Goal: Task Accomplishment & Management: Complete application form

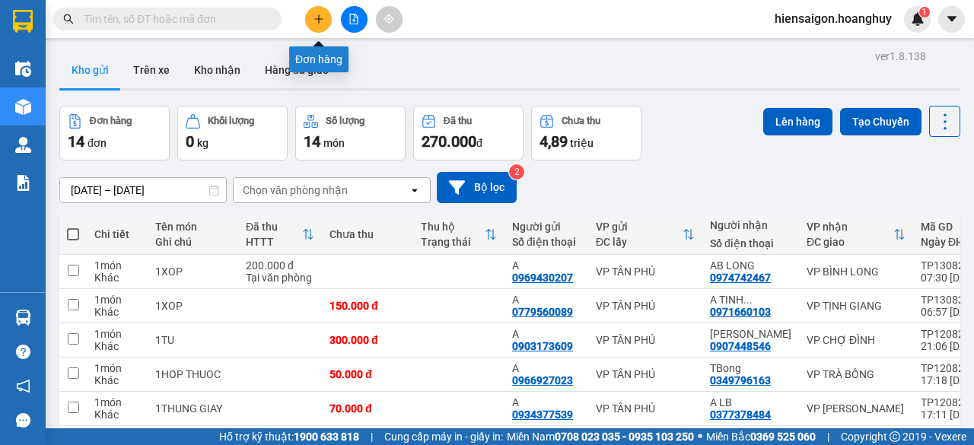
click at [318, 24] on button at bounding box center [318, 19] width 27 height 27
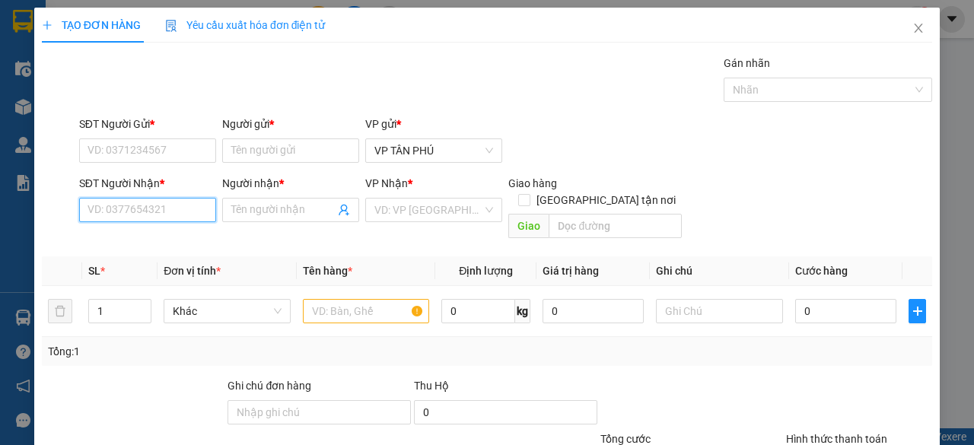
click at [183, 206] on input "SĐT Người Nhận *" at bounding box center [147, 210] width 137 height 24
click at [257, 206] on input "Người nhận *" at bounding box center [282, 210] width 103 height 17
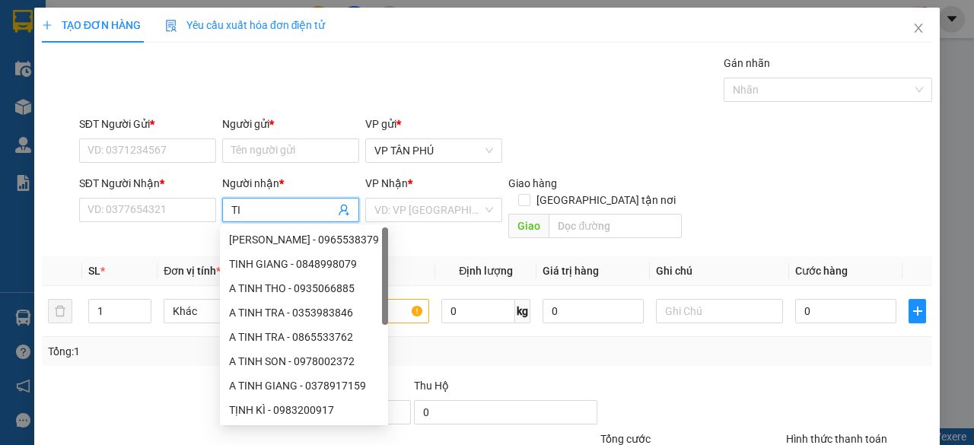
type input "T"
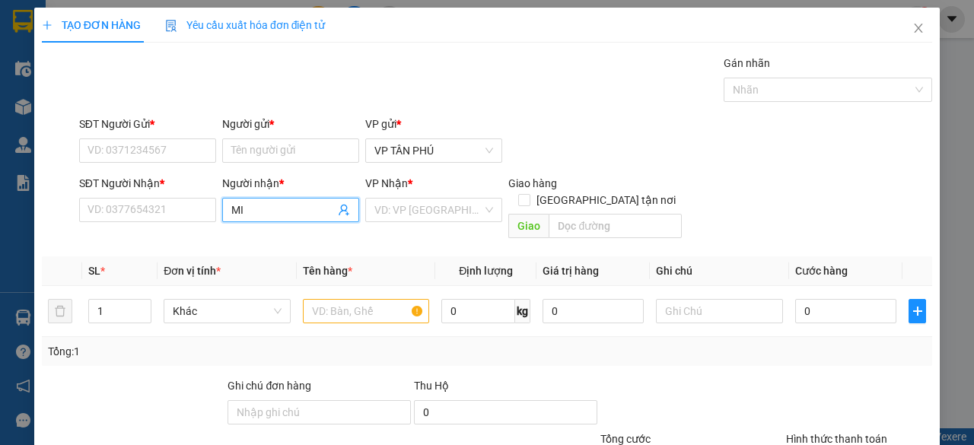
type input "M"
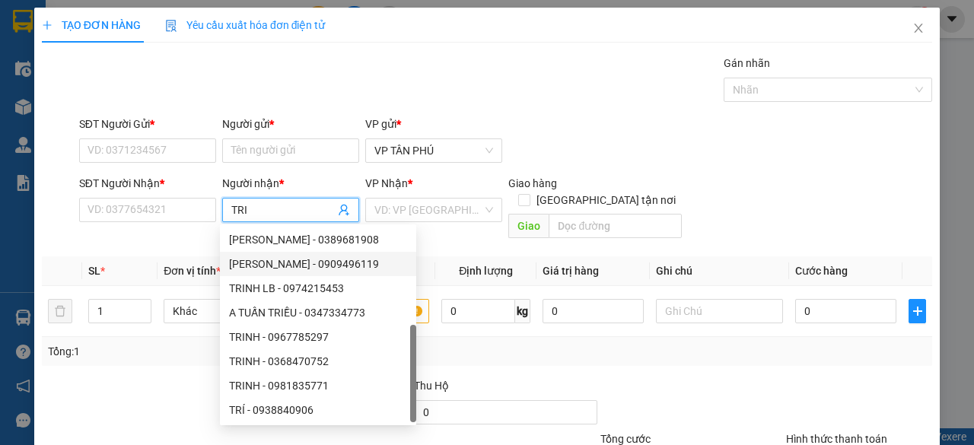
scroll to position [49, 0]
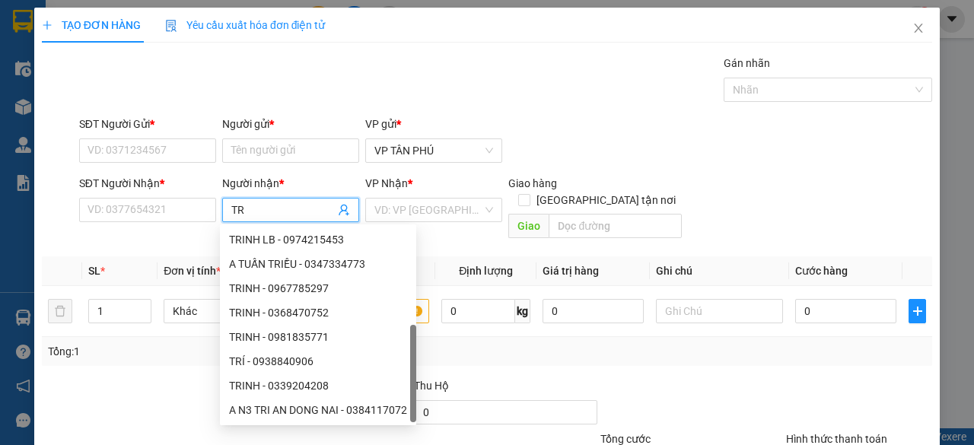
type input "T"
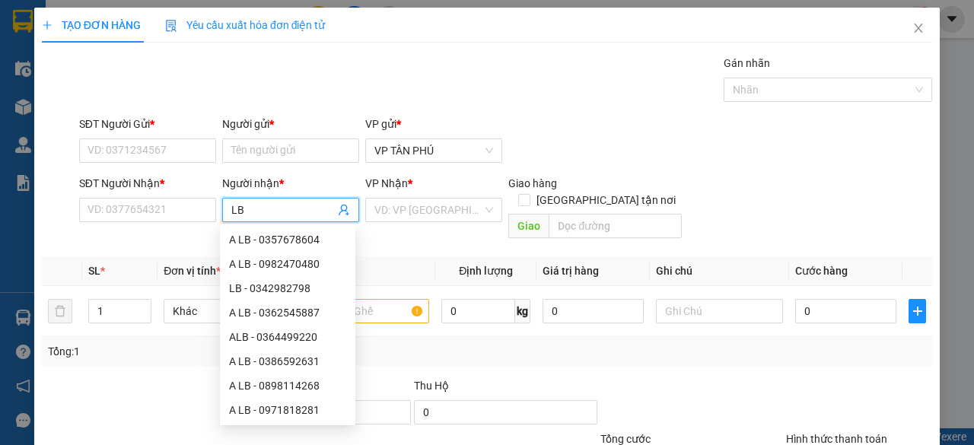
type input "L"
click at [354, 87] on div "Gán nhãn Nhãn" at bounding box center [505, 81] width 859 height 53
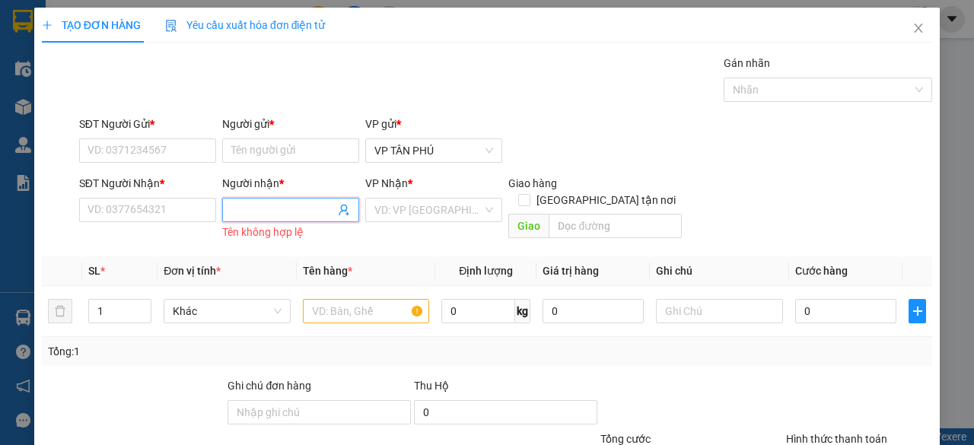
click at [253, 215] on input "Người nhận *" at bounding box center [282, 210] width 103 height 17
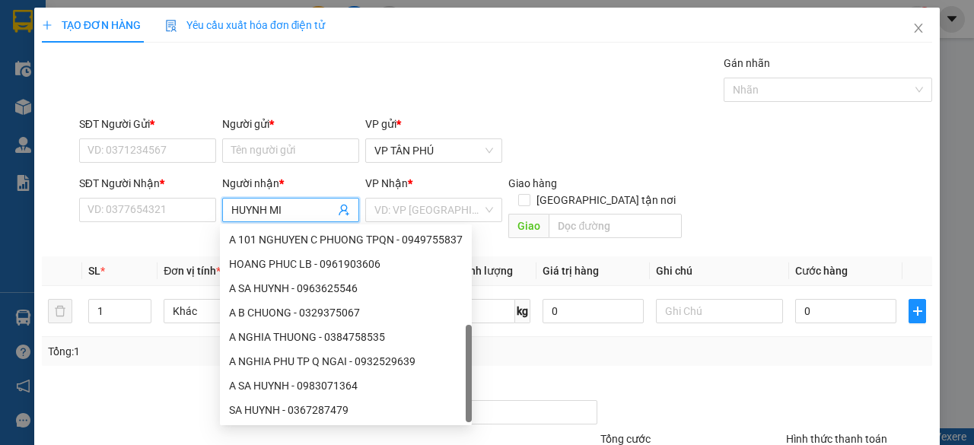
scroll to position [0, 0]
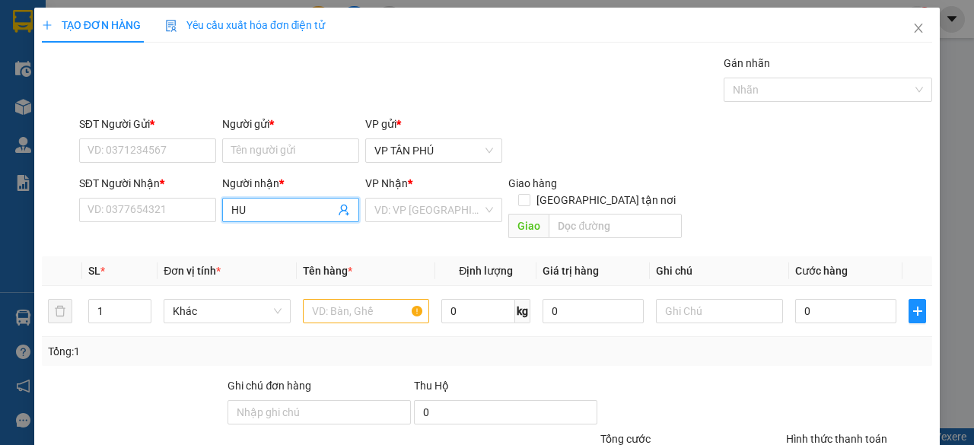
type input "H"
